Goal: Find specific page/section: Find specific page/section

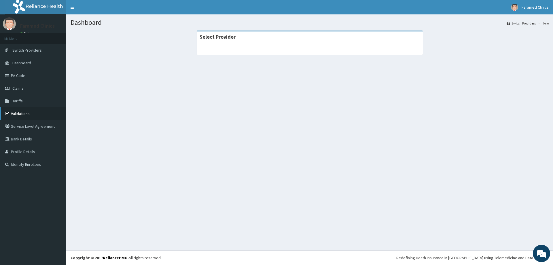
click at [25, 112] on link "Validations" at bounding box center [33, 113] width 66 height 13
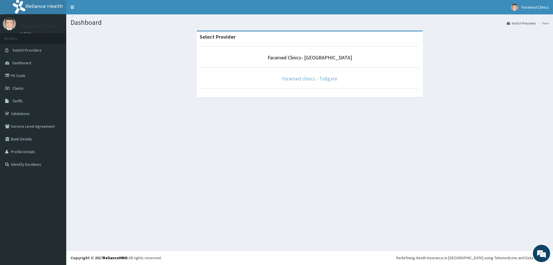
click at [310, 75] on link "Faramed clinics - Tollgate" at bounding box center [309, 78] width 55 height 7
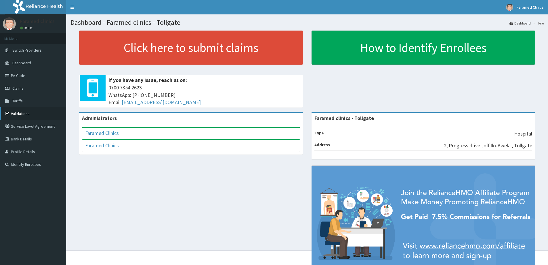
click at [38, 112] on link "Validations" at bounding box center [33, 113] width 66 height 13
